Goal: Transaction & Acquisition: Book appointment/travel/reservation

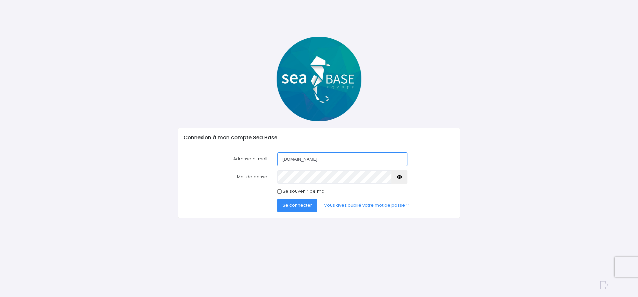
type input "[DOMAIN_NAME]"
drag, startPoint x: 279, startPoint y: 191, endPoint x: 286, endPoint y: 196, distance: 9.1
click at [279, 191] on input "Se souvenir de moi" at bounding box center [279, 191] width 4 height 4
checkbox input "true"
click at [300, 207] on span "Se connecter" at bounding box center [296, 205] width 29 height 6
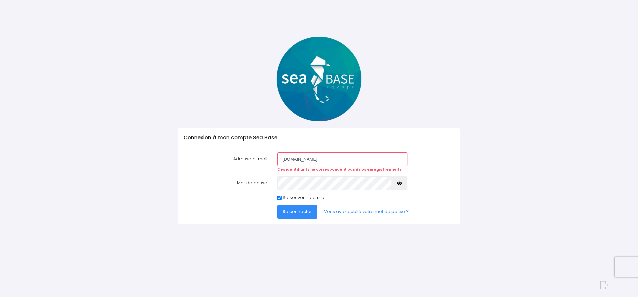
drag, startPoint x: 306, startPoint y: 159, endPoint x: 316, endPoint y: 158, distance: 9.7
click at [306, 159] on input "[DOMAIN_NAME]" at bounding box center [342, 158] width 130 height 13
type input "luc.decorps@yahoo.fr"
click at [309, 213] on span "Se connecter" at bounding box center [296, 211] width 29 height 6
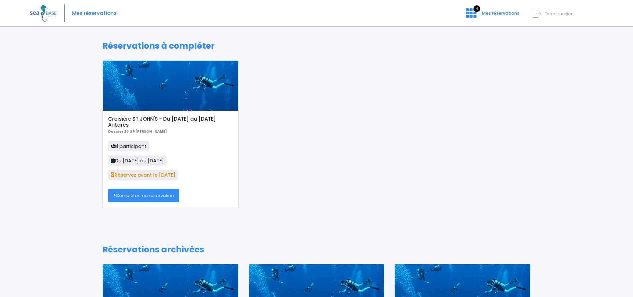
scroll to position [118, 0]
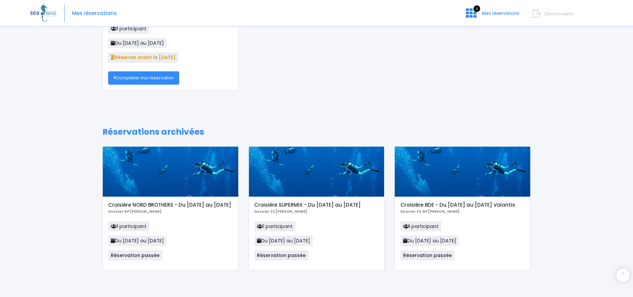
click at [150, 81] on link "Compléter ma réservation" at bounding box center [143, 77] width 71 height 13
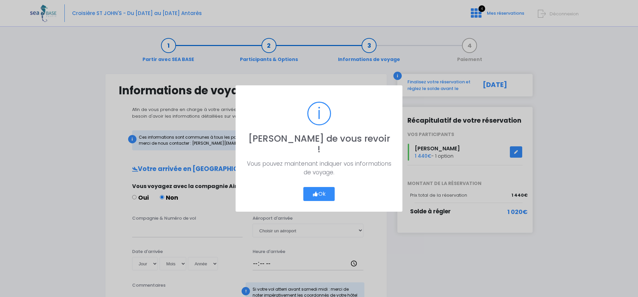
click at [320, 187] on button "Ok" at bounding box center [318, 194] width 31 height 14
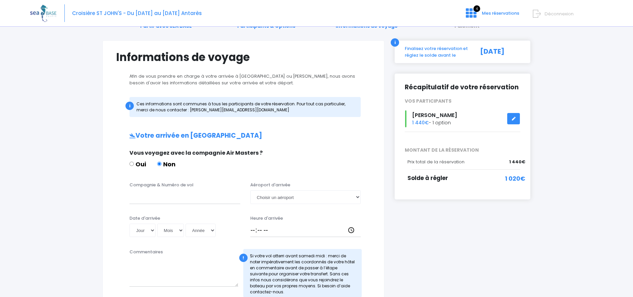
scroll to position [67, 0]
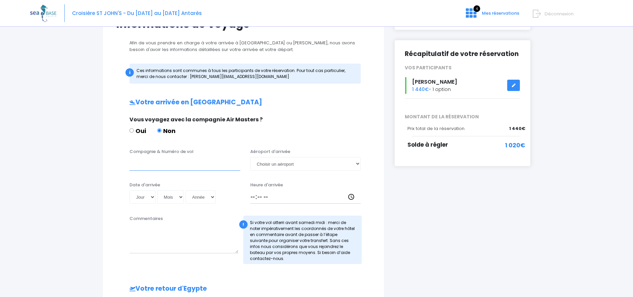
click at [158, 165] on input "Compagnie & Numéro de vol" at bounding box center [184, 163] width 111 height 13
type input "Transavia TO8067"
click at [354, 159] on select "Choisir un aéroport Hurghada Marsa Alam" at bounding box center [305, 163] width 111 height 13
select select "Hurghada"
click at [250, 157] on select "Choisir un aéroport Hurghada Marsa Alam" at bounding box center [305, 163] width 111 height 13
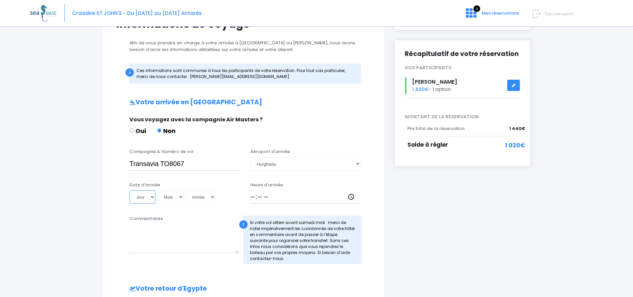
click at [152, 197] on select "Jour 01 02 03 04 05 06 07 08 09 10 11 12 13 14 15 16 17 18 19 20 21 22 23 24 25…" at bounding box center [142, 196] width 26 height 13
select select "08"
click at [129, 190] on select "Jour 01 02 03 04 05 06 07 08 09 10 11 12 13 14 15 16 17 18 19 20 21 22 23 24 25…" at bounding box center [142, 196] width 26 height 13
click at [181, 196] on select "Mois 01 02 03 04 05 06 07 08 09 10 11 12" at bounding box center [170, 196] width 27 height 13
select select "11"
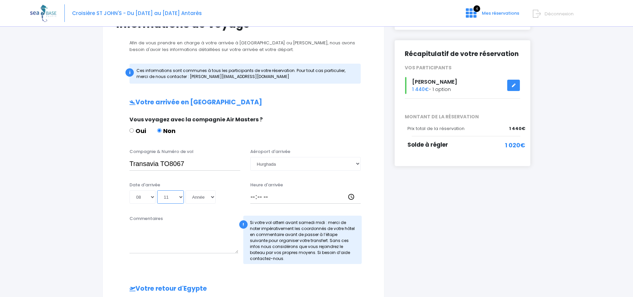
click at [157, 190] on select "Mois 01 02 03 04 05 06 07 08 09 10 11 12" at bounding box center [170, 196] width 27 height 13
click at [214, 195] on select "Année 2045 2044 2043 2042 2041 2040 2039 2038 2037 2036 2035 2034 2033 2032 203…" at bounding box center [200, 196] width 30 height 13
select select "2025"
click at [185, 190] on select "Année 2045 2044 2043 2042 2041 2040 2039 2038 2037 2036 2035 2034 2033 2032 203…" at bounding box center [200, 196] width 30 height 13
type input "2025-11-08"
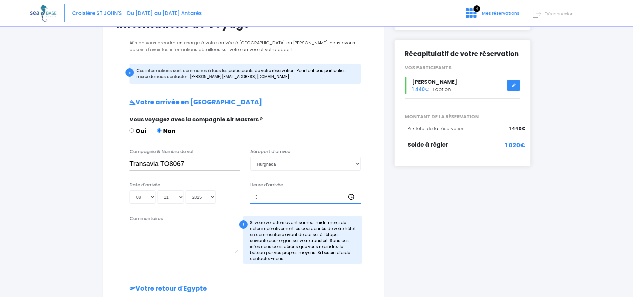
click at [256, 193] on input "Heure d'arrivée" at bounding box center [305, 196] width 111 height 13
click at [252, 197] on input "Heure d'arrivée" at bounding box center [305, 196] width 111 height 13
type input "18:30"
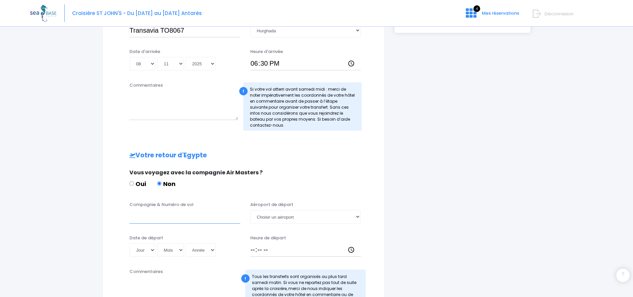
drag, startPoint x: 143, startPoint y: 219, endPoint x: 147, endPoint y: 219, distance: 3.7
click at [143, 219] on input "Compagnie & Numéro de vol" at bounding box center [184, 216] width 111 height 13
type input "Transavia"
click at [283, 217] on select "Choisir un aéroport Hurghada Marsa Alam" at bounding box center [305, 216] width 111 height 13
select select "Hurghada"
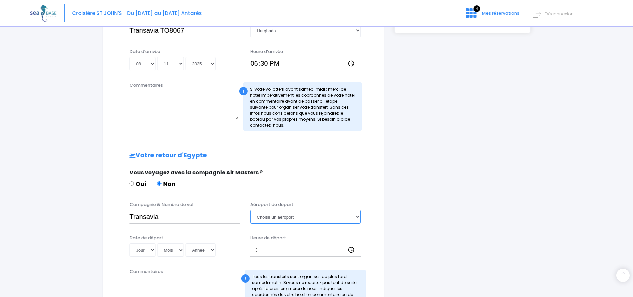
click at [250, 210] on select "Choisir un aéroport Hurghada Marsa Alam" at bounding box center [305, 216] width 111 height 13
click at [141, 250] on select "Jour 01 02 03 04 05 06 07 08 09 10 11 12 13 14 15 16 17 18 19 20 21 22 23 24 25…" at bounding box center [142, 249] width 26 height 13
select select "15"
click at [129, 243] on select "Jour 01 02 03 04 05 06 07 08 09 10 11 12 13 14 15 16 17 18 19 20 21 22 23 24 25…" at bounding box center [142, 249] width 26 height 13
click at [178, 250] on select "Mois 01 02 03 04 05 06 07 08 09 10 11 12" at bounding box center [170, 249] width 27 height 13
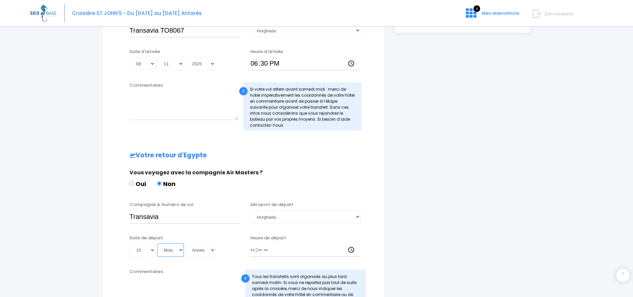
select select "11"
click at [157, 243] on select "Mois 01 02 03 04 05 06 07 08 09 10 11 12" at bounding box center [170, 249] width 27 height 13
click at [212, 249] on select "Année 2045 2044 2043 2042 2041 2040 2039 2038 2037 2036 2035 2034 2033 2032 203…" at bounding box center [200, 249] width 30 height 13
select select "2025"
click at [185, 243] on select "Année 2045 2044 2043 2042 2041 2040 2039 2038 2037 2036 2035 2034 2033 2032 203…" at bounding box center [200, 249] width 30 height 13
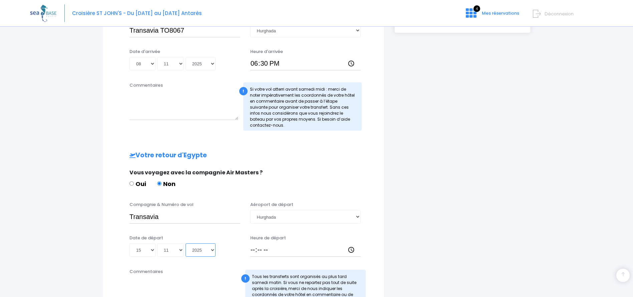
type input "2025-11-15"
click at [253, 251] on input "Heure de départ" at bounding box center [305, 249] width 111 height 13
type input "19:25"
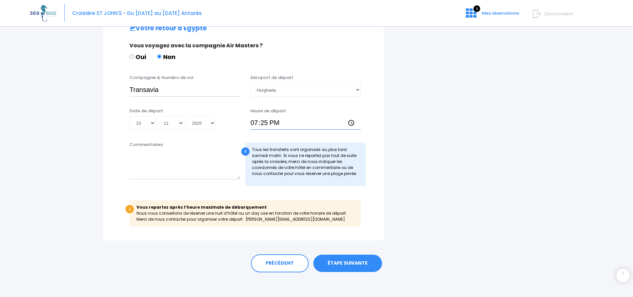
scroll to position [329, 0]
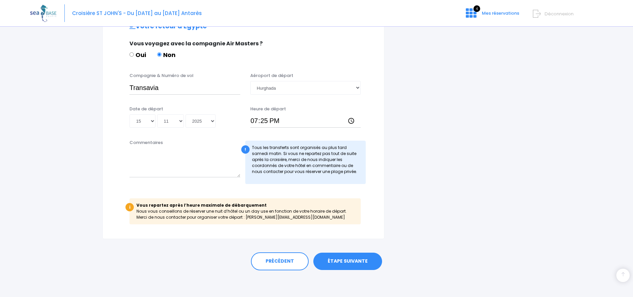
click at [345, 263] on link "ÉTAPE SUIVANTE" at bounding box center [347, 261] width 69 height 17
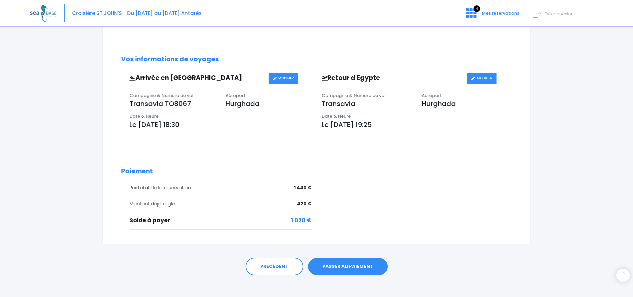
scroll to position [172, 0]
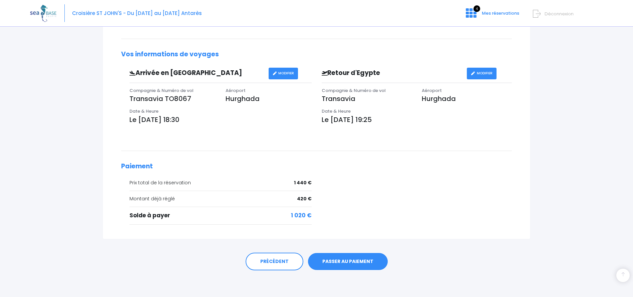
click at [339, 261] on link "PASSER AU PAIEMENT" at bounding box center [348, 261] width 80 height 17
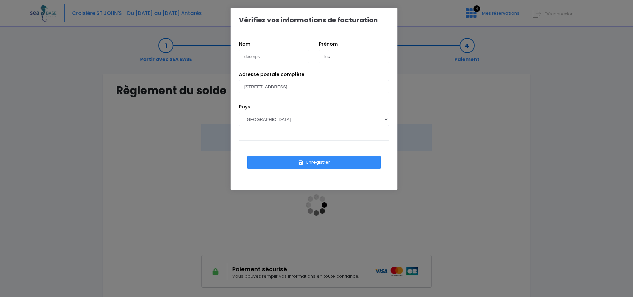
click at [312, 164] on button "Enregistrer" at bounding box center [313, 162] width 133 height 13
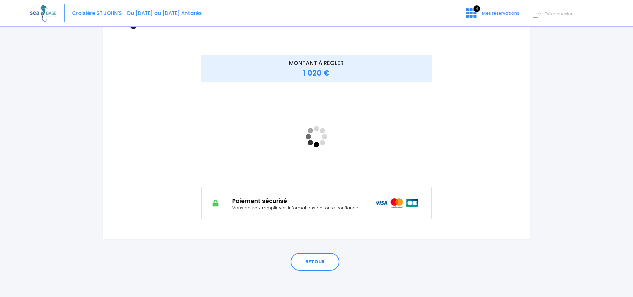
scroll to position [69, 0]
